Goal: Find specific page/section: Find specific page/section

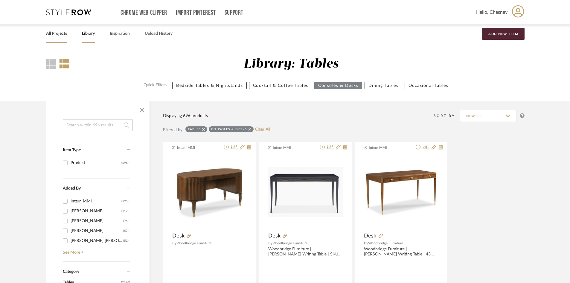
click at [64, 32] on link "All Projects" at bounding box center [56, 34] width 21 height 8
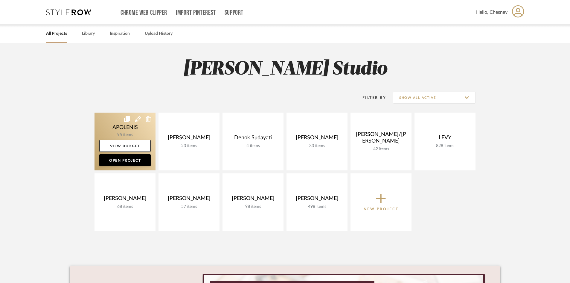
click at [117, 129] on link at bounding box center [124, 141] width 61 height 58
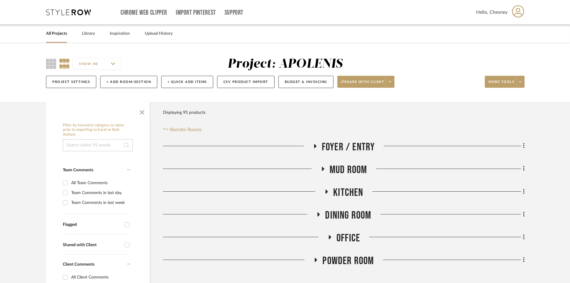
click at [344, 145] on span "Foyer / Entry" at bounding box center [348, 147] width 53 height 13
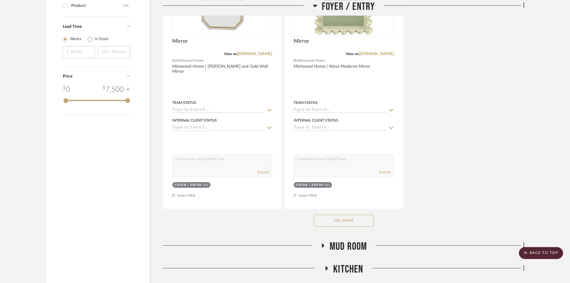
click at [348, 222] on button "See More" at bounding box center [344, 220] width 60 height 12
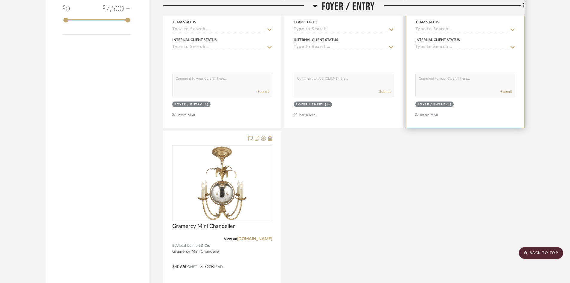
scroll to position [777, 0]
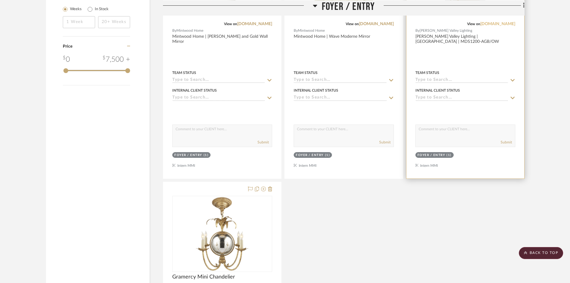
click at [498, 24] on link "[DOMAIN_NAME]" at bounding box center [497, 24] width 35 height 4
